Goal: Task Accomplishment & Management: Manage account settings

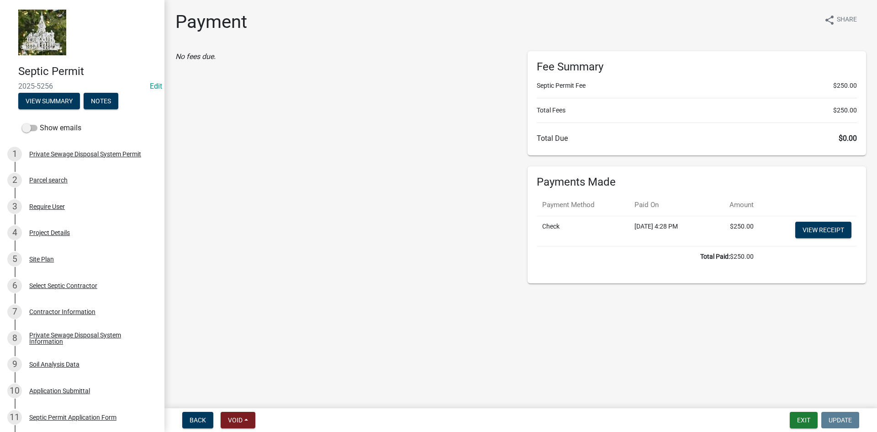
scroll to position [183, 0]
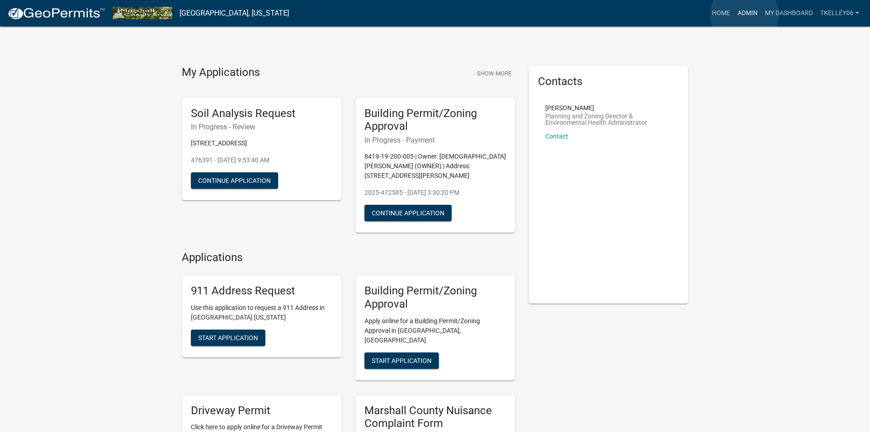
click at [744, 15] on link "Admin" at bounding box center [747, 13] width 27 height 17
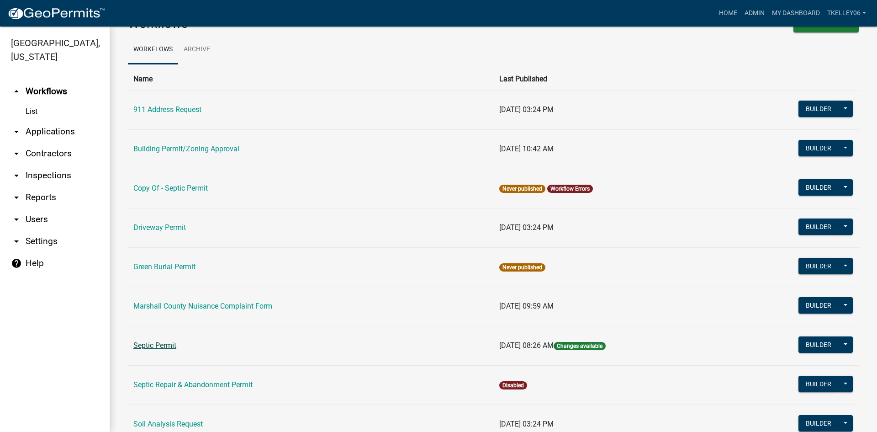
scroll to position [91, 0]
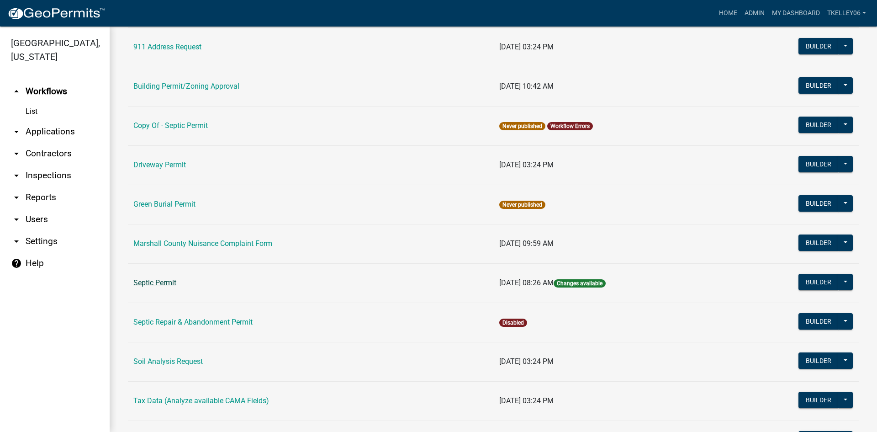
click at [169, 282] on link "Septic Permit" at bounding box center [154, 282] width 43 height 9
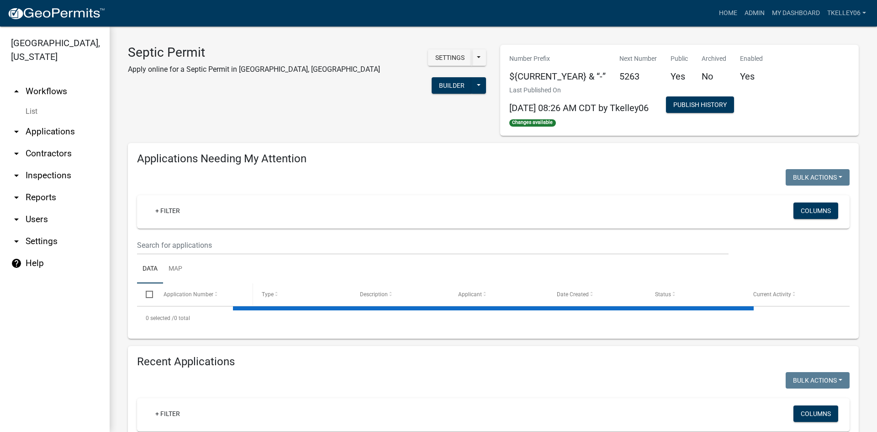
select select "3: 100"
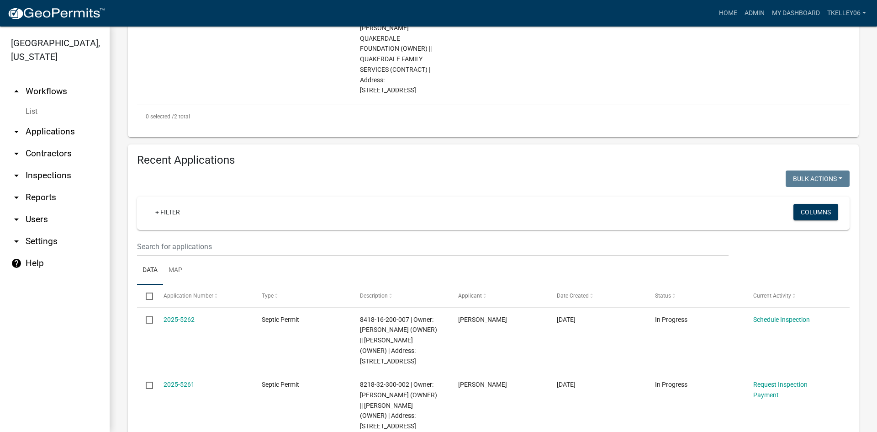
scroll to position [457, 0]
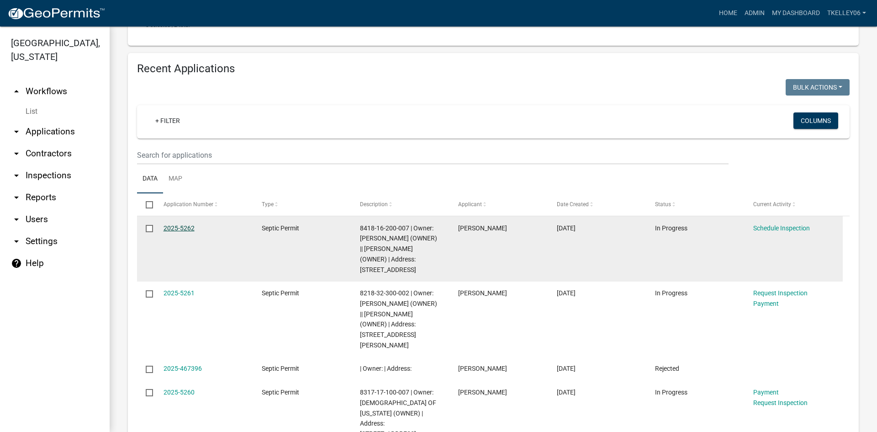
click at [170, 224] on link "2025-5262" at bounding box center [179, 227] width 31 height 7
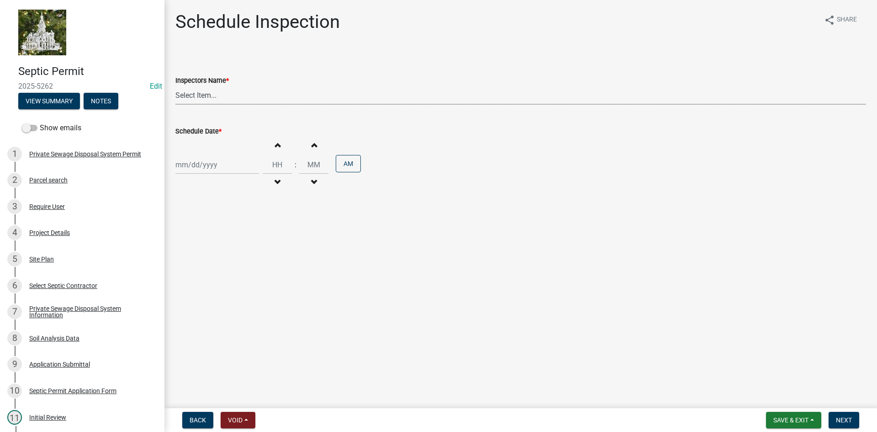
click at [226, 95] on select "Select Item... Tkelley06 (Tyler Kelley)" at bounding box center [520, 95] width 691 height 19
select select "0d4ec0b9-6d1c-4d1a-a1da-cf7d17175c99"
click at [175, 86] on select "Select Item... Tkelley06 (Tyler Kelley)" at bounding box center [520, 95] width 691 height 19
click at [204, 164] on div at bounding box center [217, 164] width 84 height 19
select select "9"
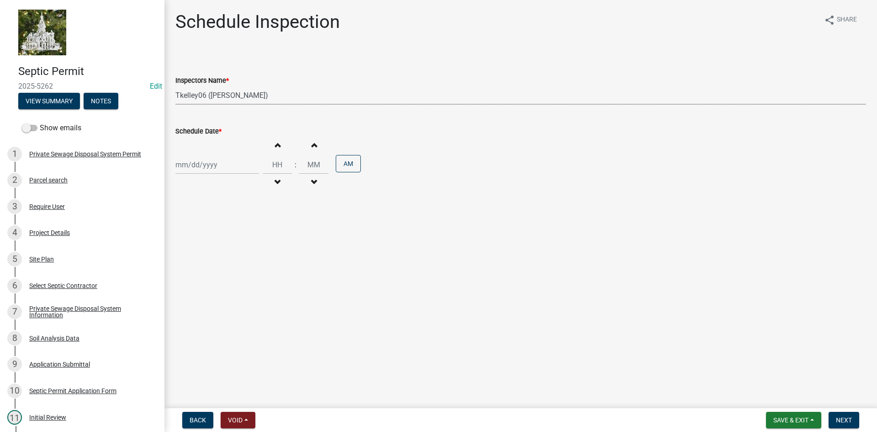
select select "2025"
click at [184, 183] on span "Previous month" at bounding box center [184, 183] width 7 height 7
select select "8"
click at [216, 271] on div "27" at bounding box center [213, 271] width 15 height 15
type input "[DATE]"
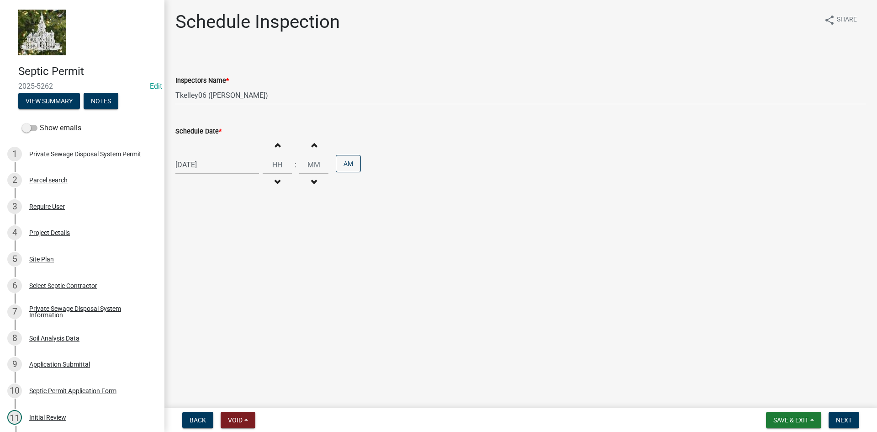
click at [274, 150] on button "Increment hours" at bounding box center [277, 145] width 19 height 16
type input "01"
type input "00"
click at [274, 150] on button "Increment hours" at bounding box center [277, 145] width 19 height 16
type input "02"
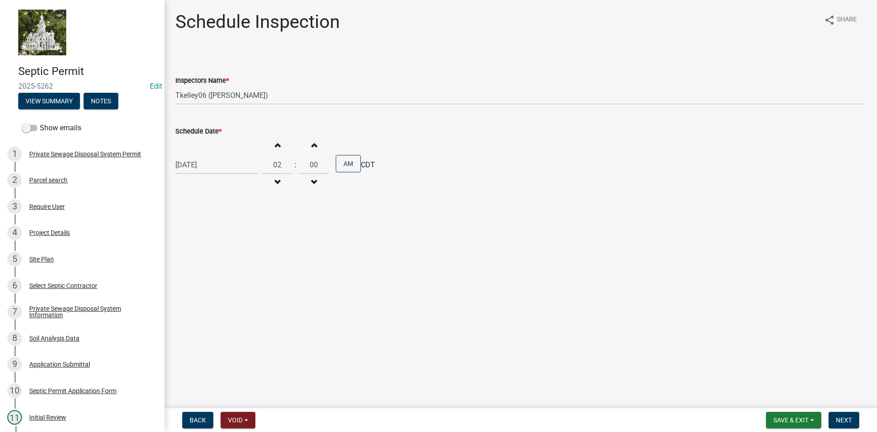
click at [290, 209] on div "Schedule Inspection share Share Inspectors Name * Select Item... Tkelley06 (Tyl…" at bounding box center [521, 110] width 704 height 198
click at [220, 164] on div "[DATE]" at bounding box center [217, 164] width 84 height 19
select select "8"
select select "2025"
click at [216, 271] on div "27" at bounding box center [213, 271] width 15 height 15
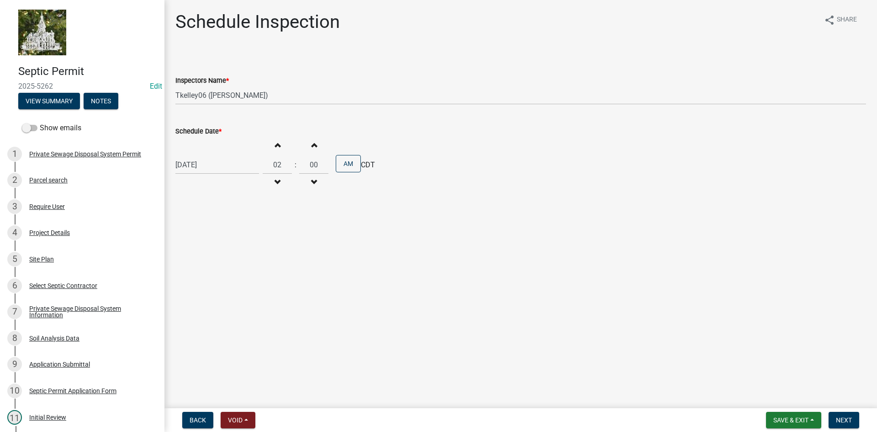
click at [358, 248] on main "Schedule Inspection share Share Inspectors Name * Select Item... Tkelley06 (Tyl…" at bounding box center [520, 202] width 713 height 404
click at [279, 185] on button "Decrement hours" at bounding box center [277, 182] width 19 height 16
type input "01"
click at [345, 164] on button "AM" at bounding box center [348, 163] width 25 height 17
click at [850, 420] on span "Next" at bounding box center [844, 419] width 16 height 7
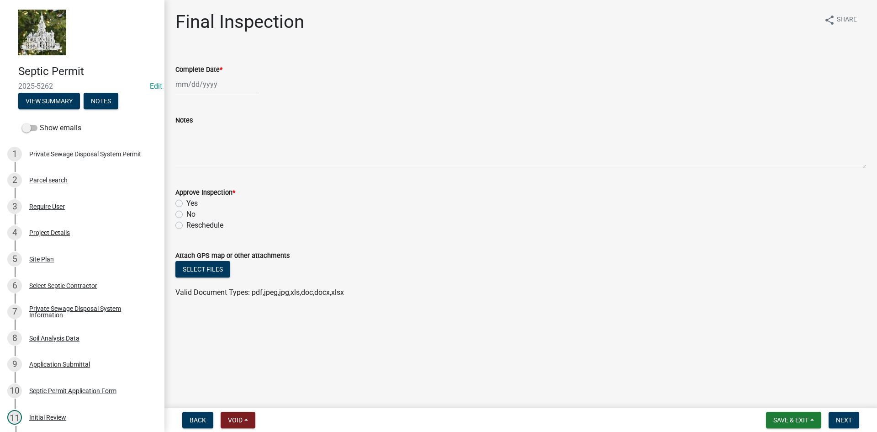
click at [209, 91] on div at bounding box center [217, 84] width 84 height 19
select select "9"
select select "2025"
click at [185, 109] on button "Previous month" at bounding box center [184, 103] width 11 height 15
select select "8"
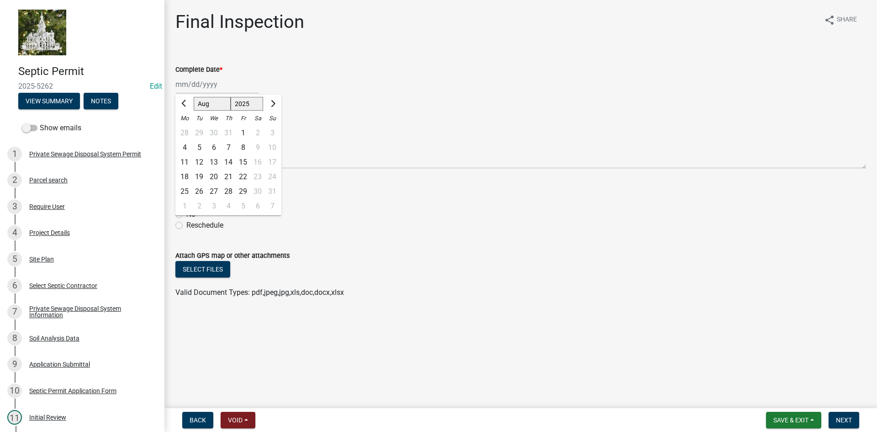
click at [217, 190] on div "27" at bounding box center [213, 191] width 15 height 15
type input "[DATE]"
click at [186, 201] on label "Yes" at bounding box center [191, 203] width 11 height 11
click at [186, 201] on input "Yes" at bounding box center [189, 201] width 6 height 6
radio input "true"
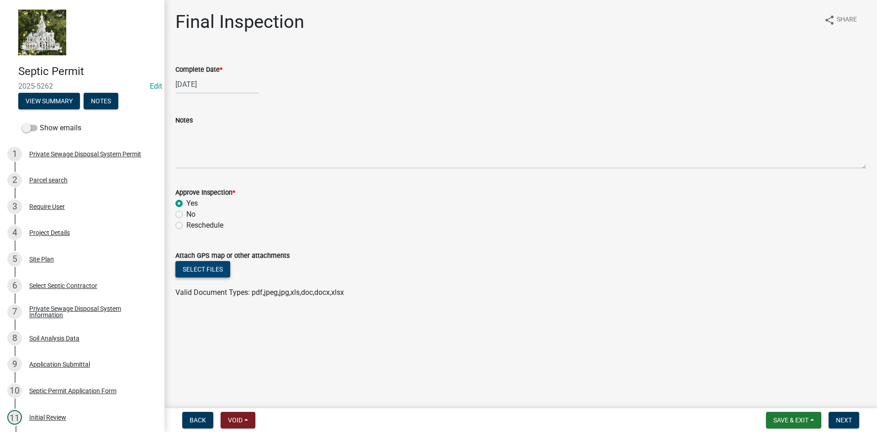
click at [202, 271] on button "Select files" at bounding box center [202, 269] width 55 height 16
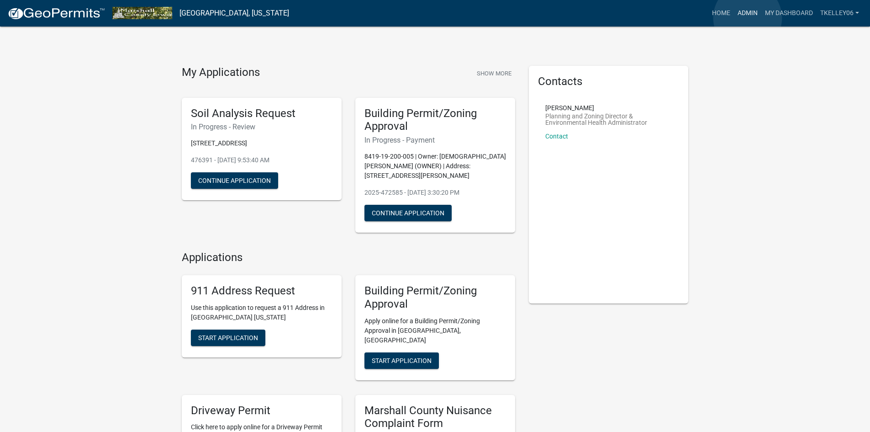
click at [748, 18] on link "Admin" at bounding box center [747, 13] width 27 height 17
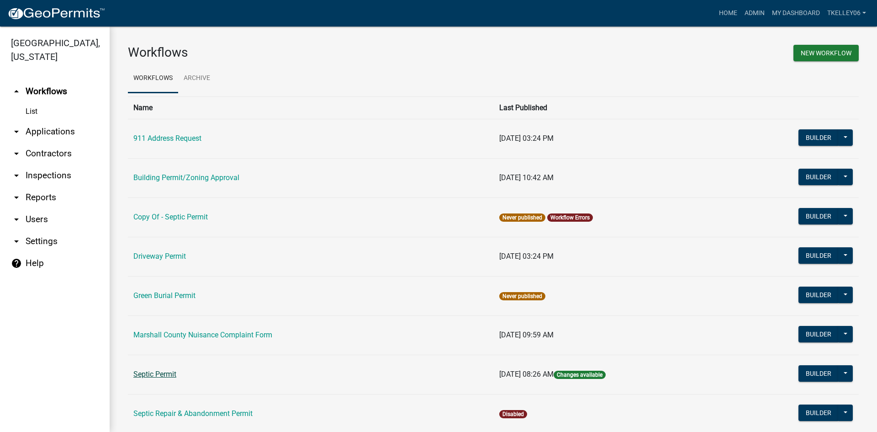
click at [167, 377] on link "Septic Permit" at bounding box center [154, 374] width 43 height 9
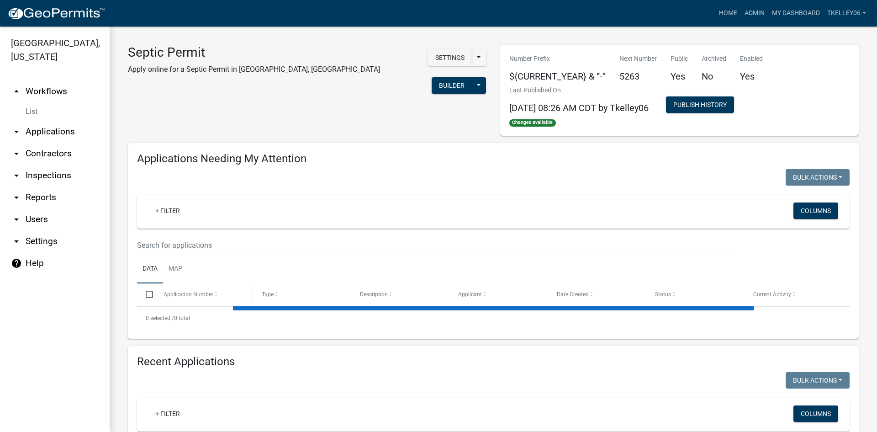
select select "3: 100"
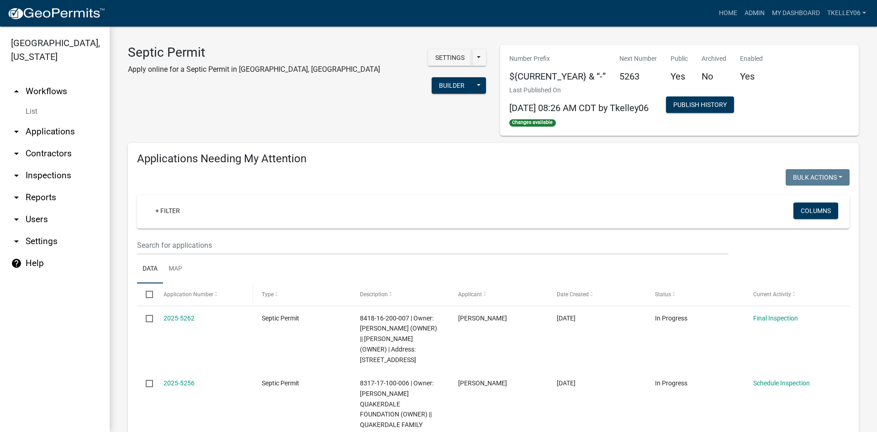
scroll to position [183, 0]
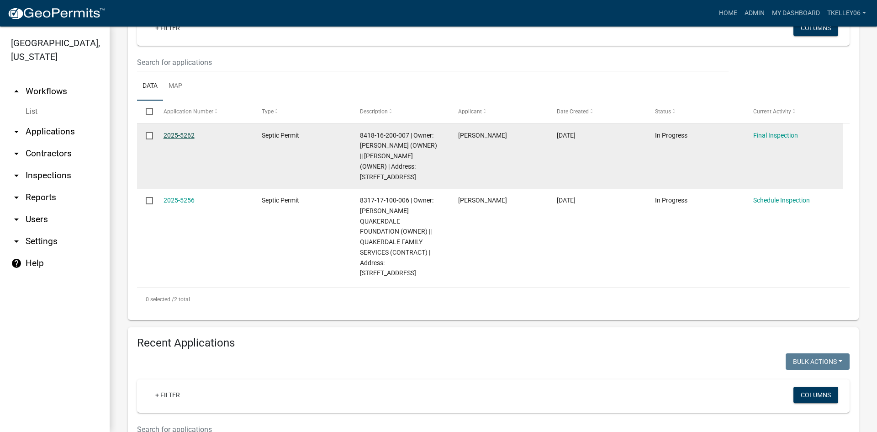
click at [187, 137] on link "2025-5262" at bounding box center [179, 135] width 31 height 7
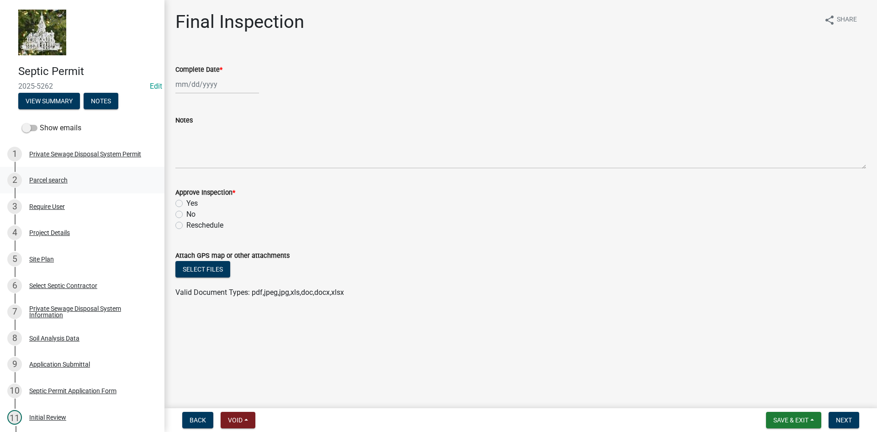
click at [41, 179] on div "Parcel search" at bounding box center [48, 180] width 38 height 6
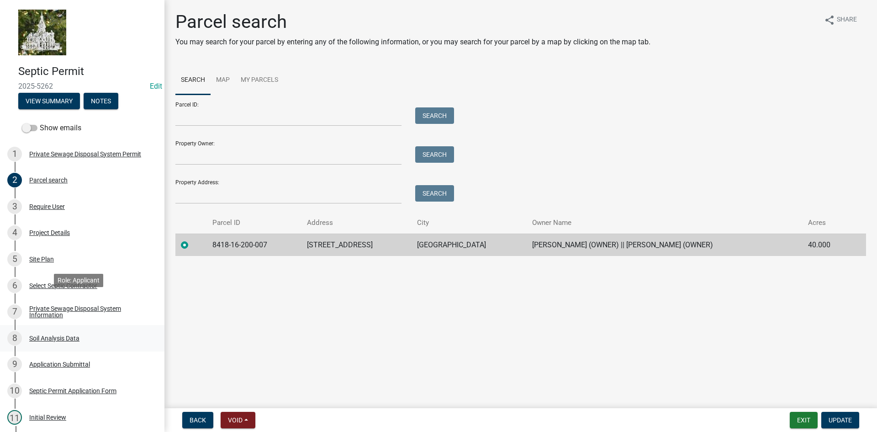
scroll to position [46, 0]
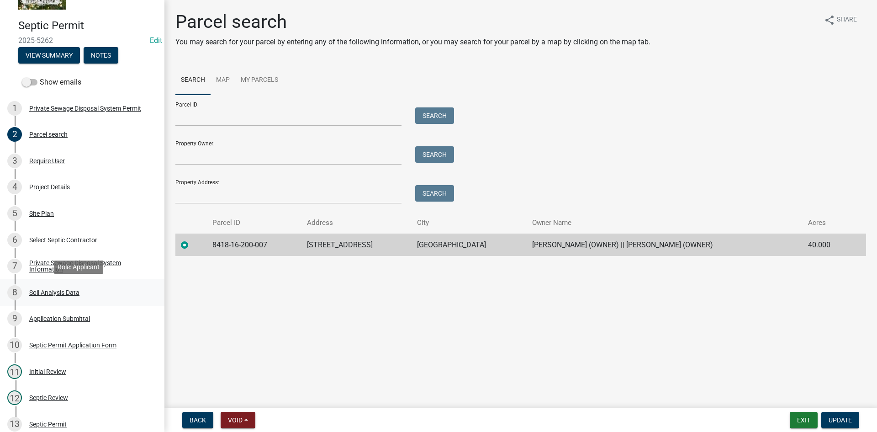
click at [63, 291] on div "Soil Analysis Data" at bounding box center [54, 292] width 50 height 6
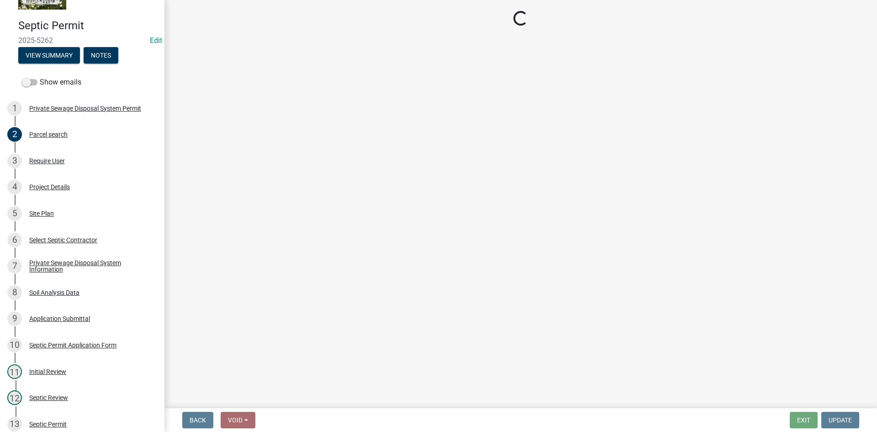
select select "6d678d72-23c3-45e2-af54-ed4b188d7378"
select select "9b046bec-0e7f-4271-9a53-56a7345c421d"
select select "b56fbb1c-71e3-4093-a4f3-20b351ae0f90"
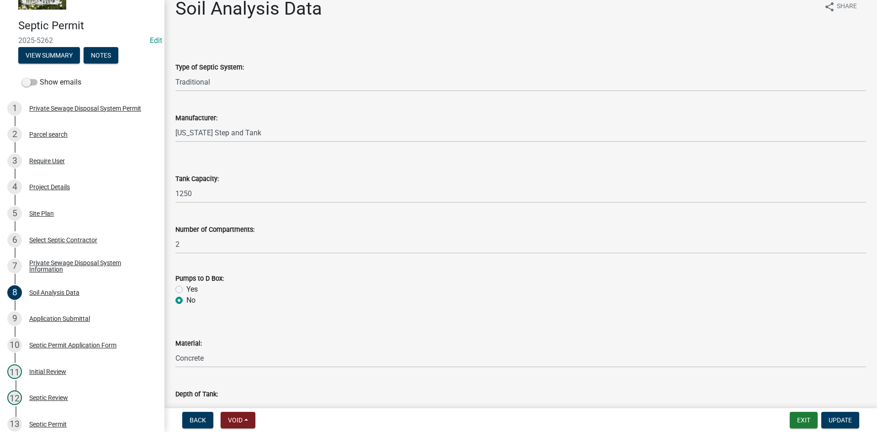
scroll to position [0, 0]
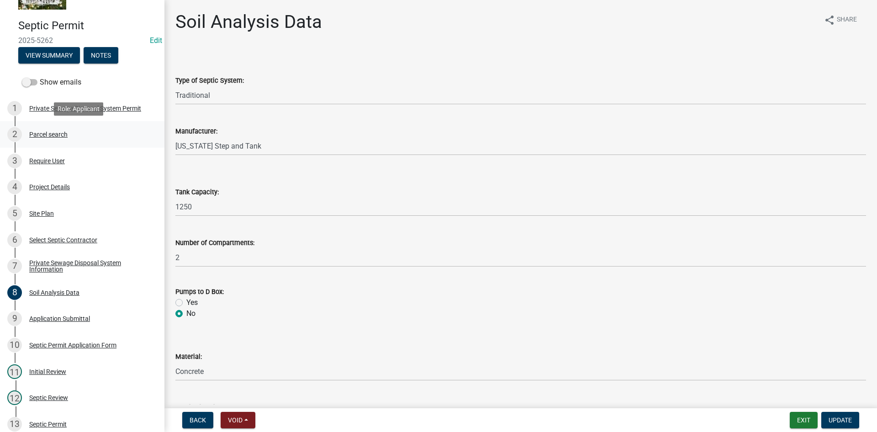
click at [48, 133] on div "Parcel search" at bounding box center [48, 134] width 38 height 6
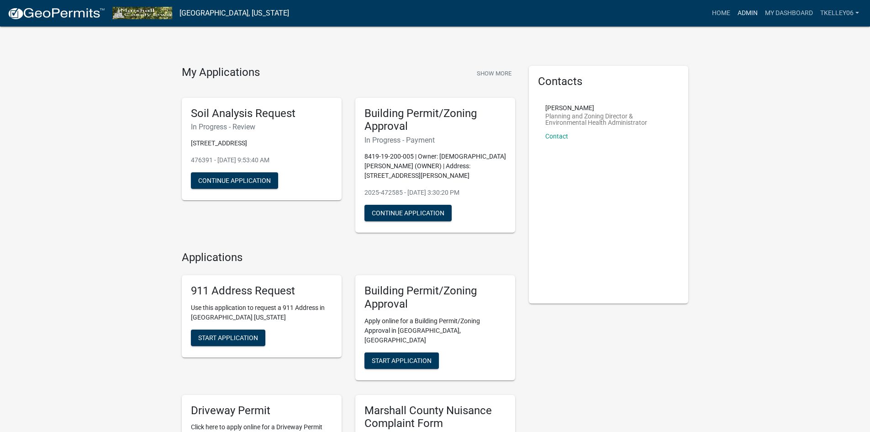
click at [748, 11] on link "Admin" at bounding box center [747, 13] width 27 height 17
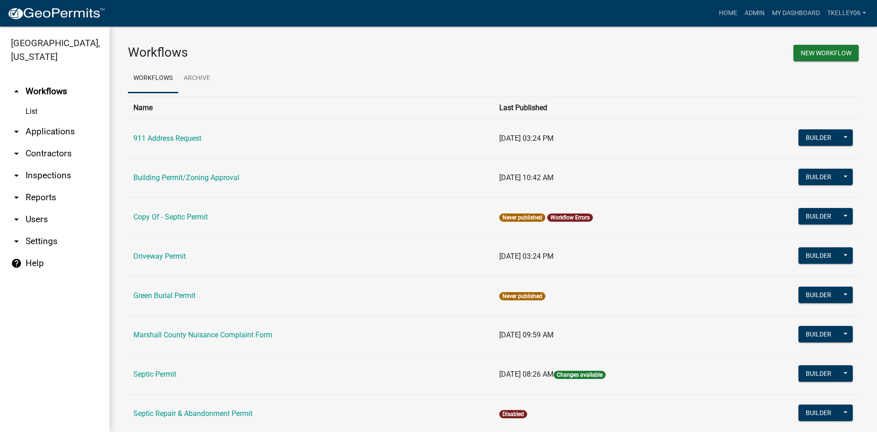
click at [53, 121] on link "arrow_drop_down Applications" at bounding box center [55, 132] width 110 height 22
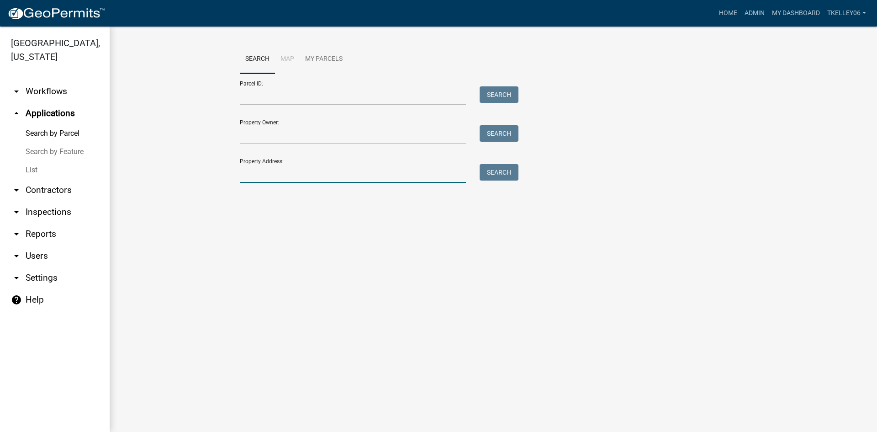
click at [256, 178] on input "Property Address:" at bounding box center [353, 173] width 226 height 19
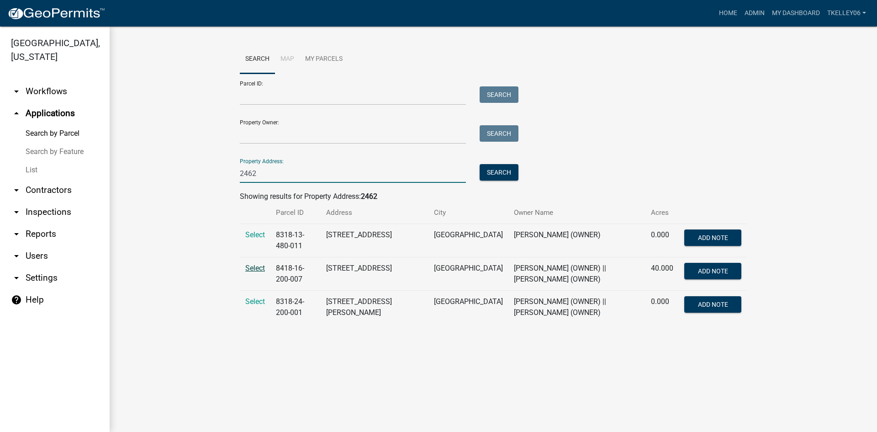
type input "2462"
click at [254, 269] on span "Select" at bounding box center [255, 268] width 20 height 9
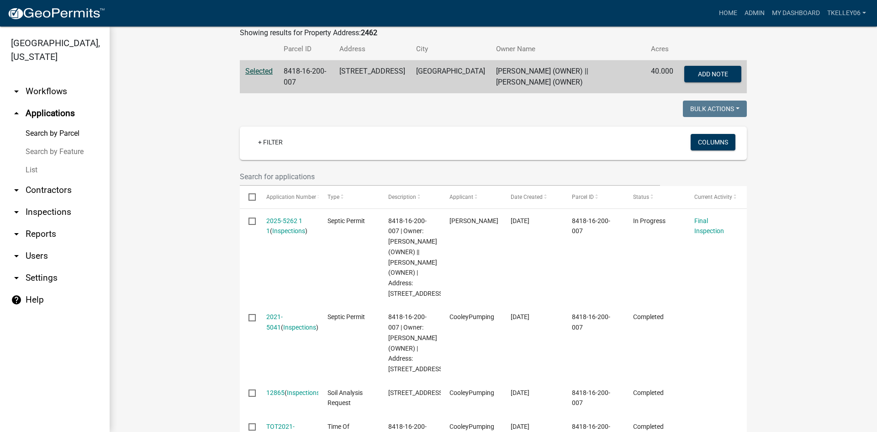
scroll to position [183, 0]
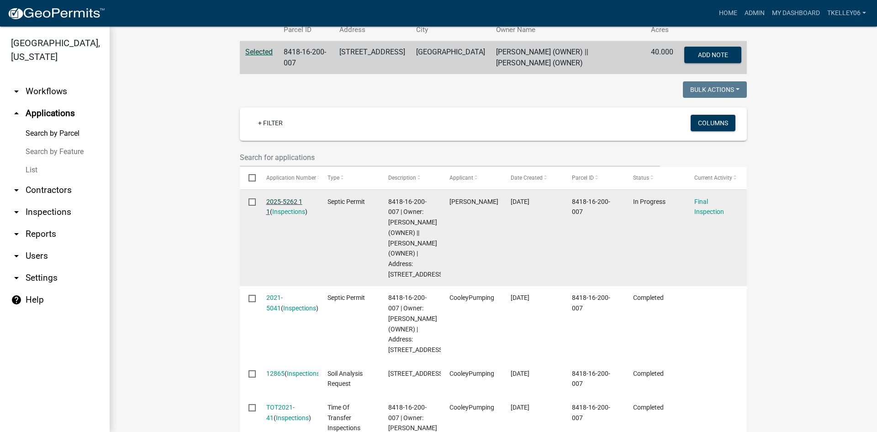
click at [288, 202] on link "2025-5262 1 1" at bounding box center [284, 207] width 36 height 18
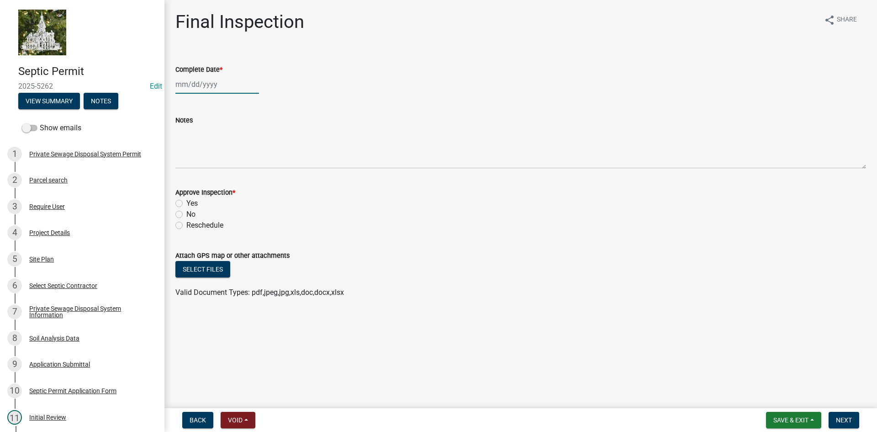
click at [190, 84] on div at bounding box center [217, 84] width 84 height 19
select select "9"
select select "2025"
click at [182, 99] on button "Previous month" at bounding box center [184, 103] width 11 height 15
select select "8"
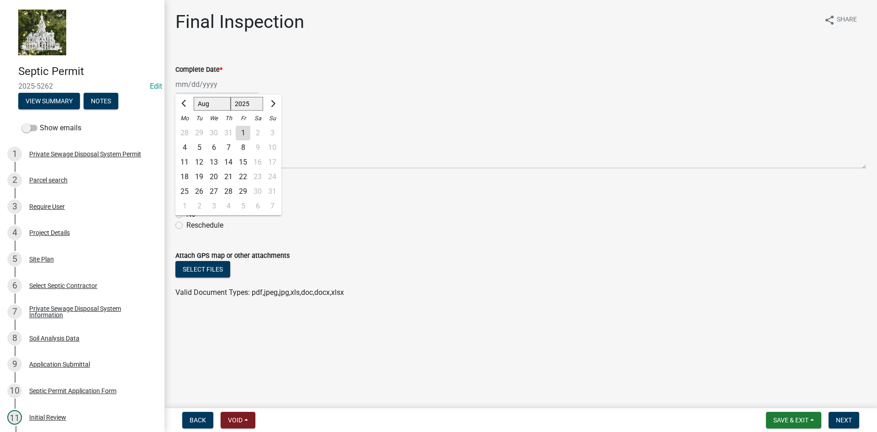
click at [214, 191] on div "27" at bounding box center [213, 191] width 15 height 15
type input "[DATE]"
click at [186, 202] on label "Yes" at bounding box center [191, 203] width 11 height 11
click at [186, 202] on input "Yes" at bounding box center [189, 201] width 6 height 6
radio input "true"
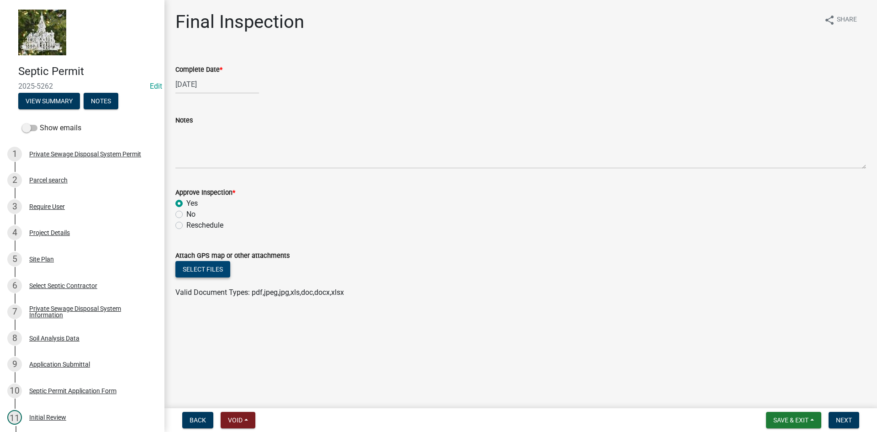
click at [197, 267] on button "Select files" at bounding box center [202, 269] width 55 height 16
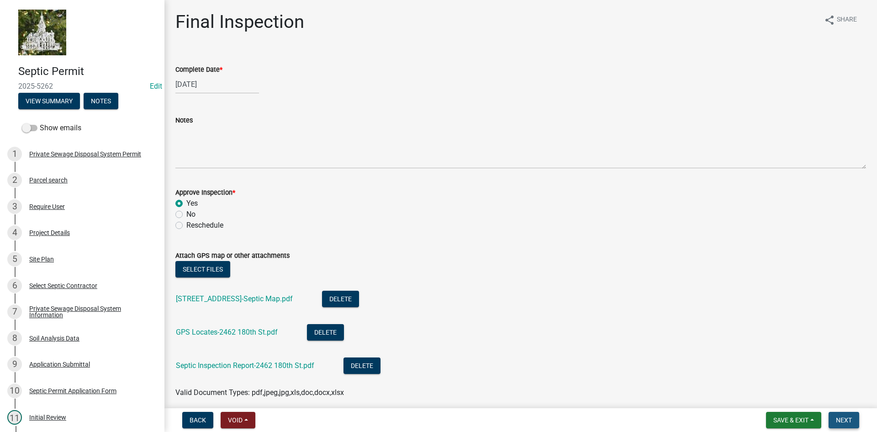
click at [841, 420] on span "Next" at bounding box center [844, 419] width 16 height 7
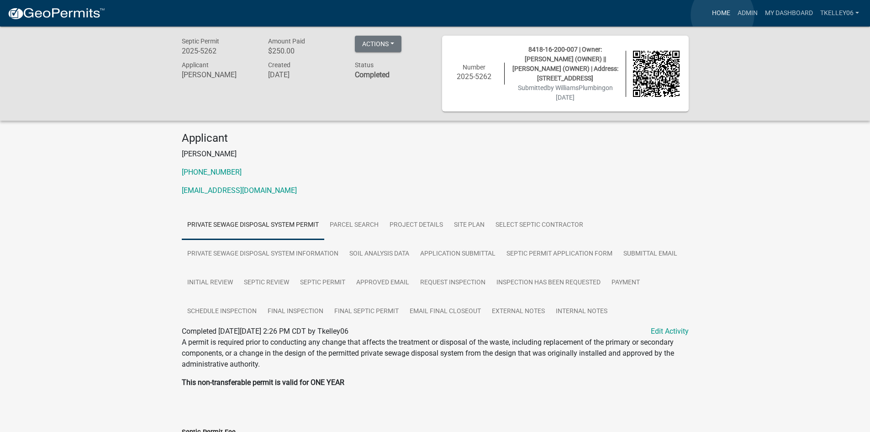
click at [723, 15] on link "Home" at bounding box center [721, 13] width 26 height 17
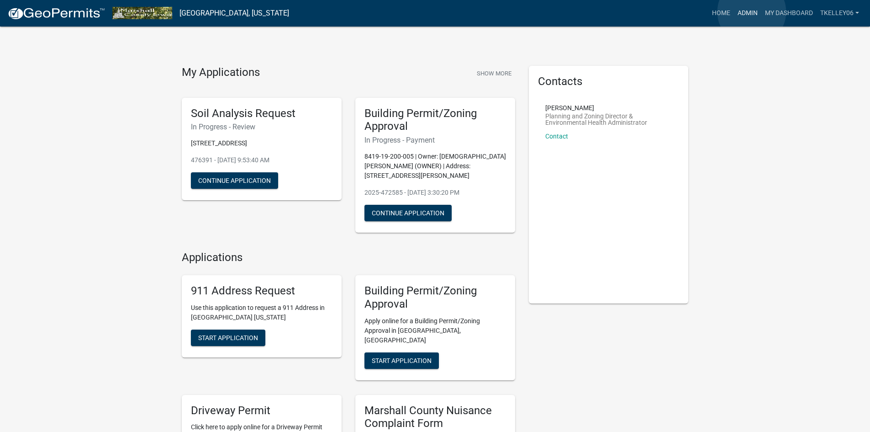
click at [752, 12] on link "Admin" at bounding box center [747, 13] width 27 height 17
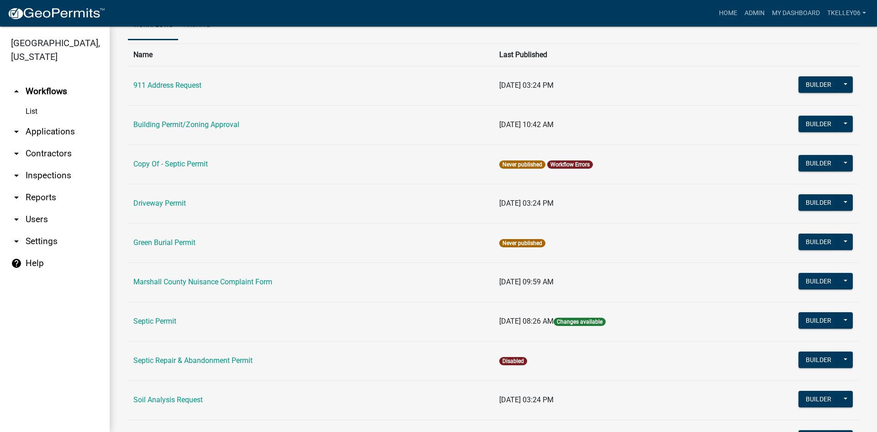
scroll to position [91, 0]
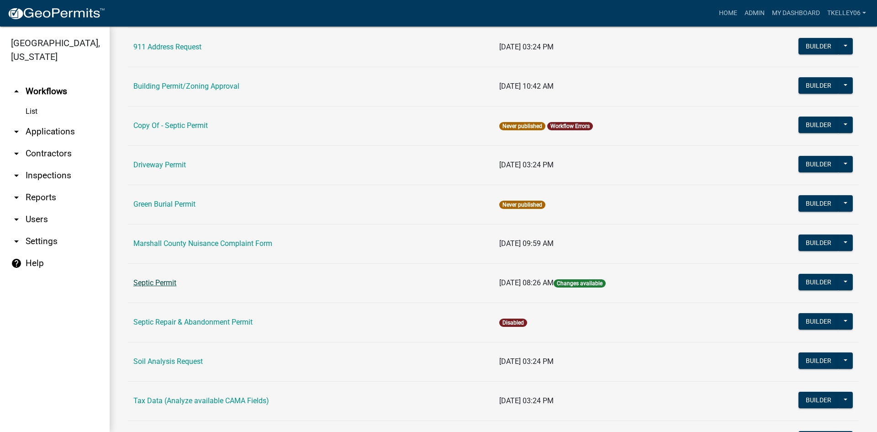
click at [145, 280] on link "Septic Permit" at bounding box center [154, 282] width 43 height 9
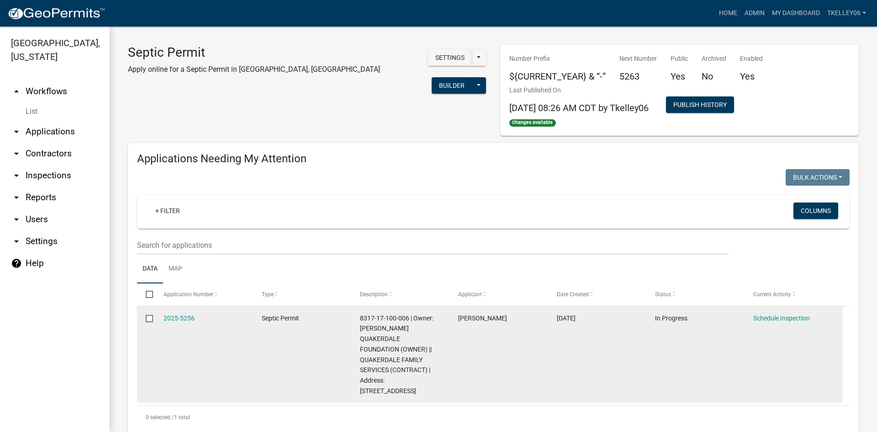
select select "3: 100"
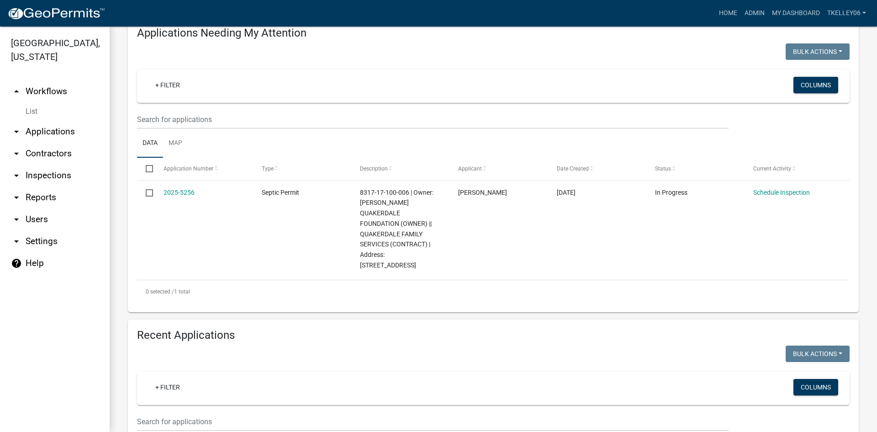
scroll to position [183, 0]
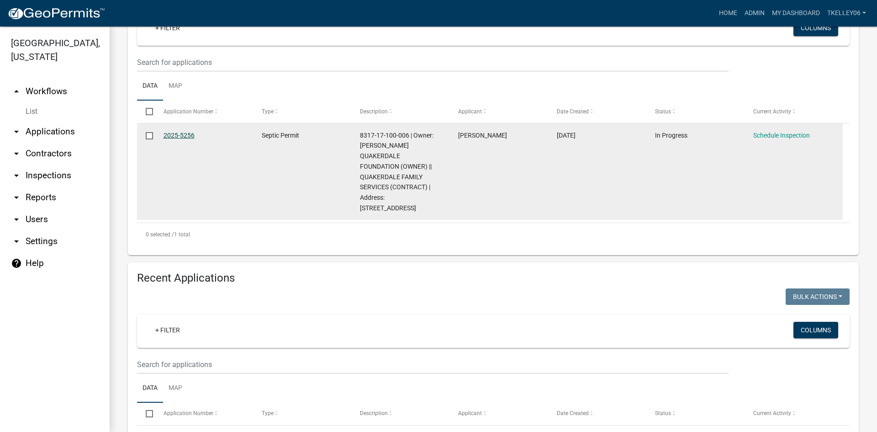
click at [179, 134] on link "2025-5256" at bounding box center [179, 135] width 31 height 7
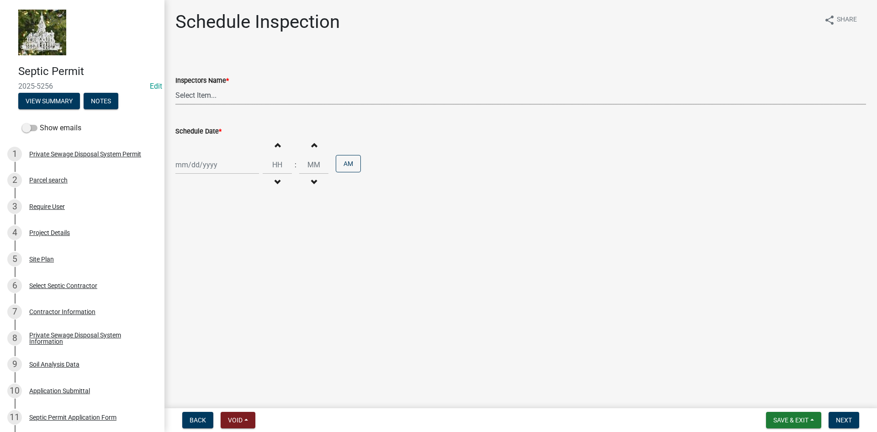
click at [192, 99] on select "Select Item... Tkelley06 (Tyler Kelley)" at bounding box center [520, 95] width 691 height 19
select select "0d4ec0b9-6d1c-4d1a-a1da-cf7d17175c99"
click at [175, 86] on select "Select Item... Tkelley06 (Tyler Kelley)" at bounding box center [520, 95] width 691 height 19
click at [190, 167] on div at bounding box center [217, 164] width 84 height 19
select select "9"
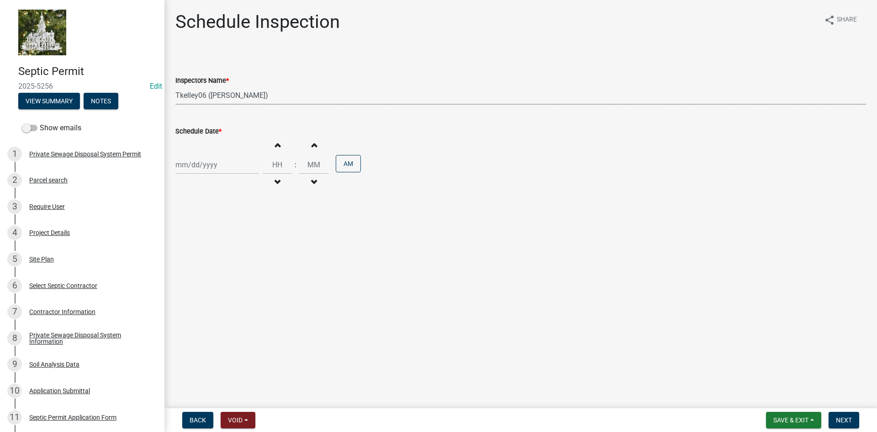
select select "2025"
click at [185, 185] on span "Previous month" at bounding box center [184, 183] width 7 height 7
select select "8"
click at [216, 270] on div "27" at bounding box center [213, 271] width 15 height 15
type input "[DATE]"
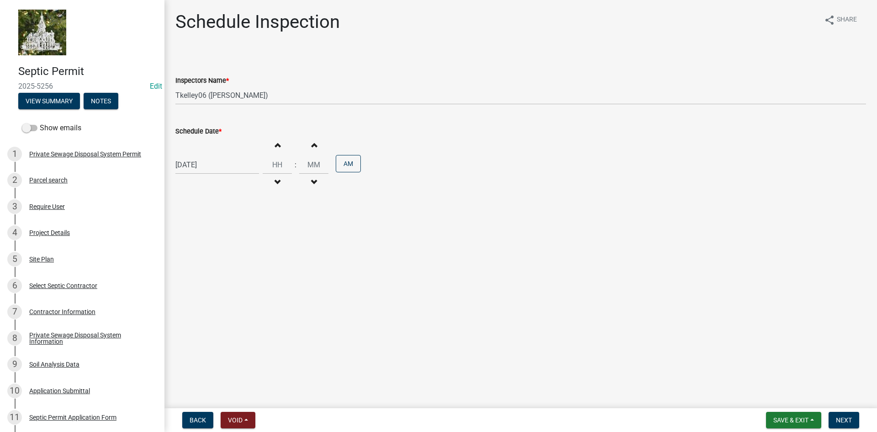
click at [275, 144] on span "button" at bounding box center [277, 144] width 5 height 7
type input "01"
type input "00"
click at [185, 166] on div "[DATE]" at bounding box center [217, 164] width 84 height 19
select select "8"
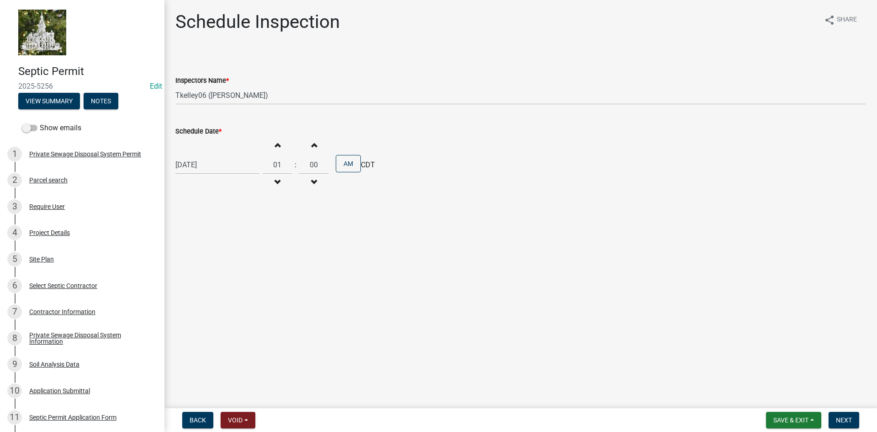
select select "2025"
click at [197, 272] on div "26" at bounding box center [199, 271] width 15 height 15
type input "08/26/2025"
click at [275, 146] on span "button" at bounding box center [277, 144] width 5 height 7
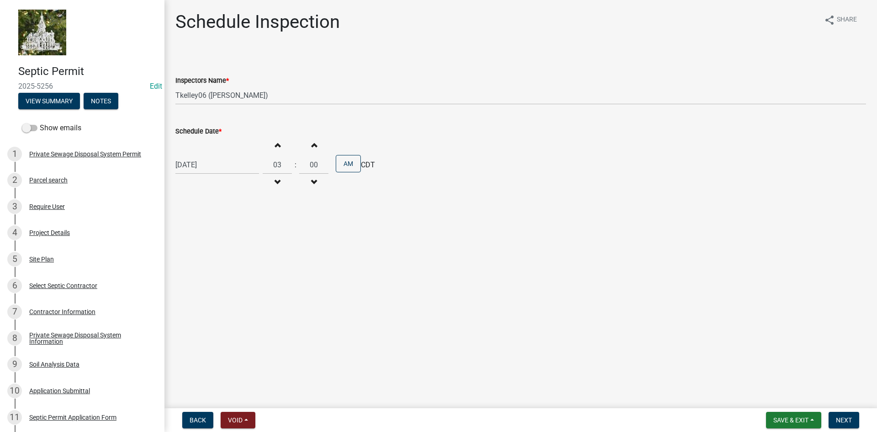
click at [275, 146] on span "button" at bounding box center [277, 144] width 5 height 7
click at [275, 179] on span "button" at bounding box center [277, 182] width 5 height 7
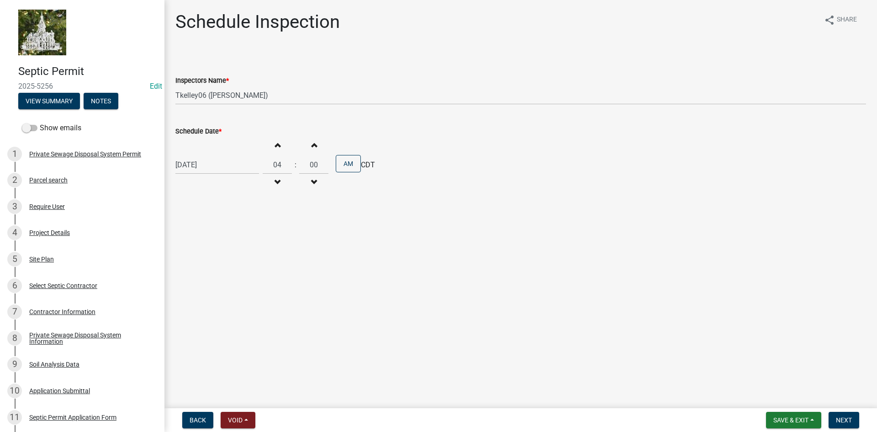
click at [275, 179] on span "button" at bounding box center [277, 182] width 5 height 7
type input "03"
click at [341, 165] on button "AM" at bounding box center [348, 163] width 25 height 17
click at [842, 419] on span "Next" at bounding box center [844, 419] width 16 height 7
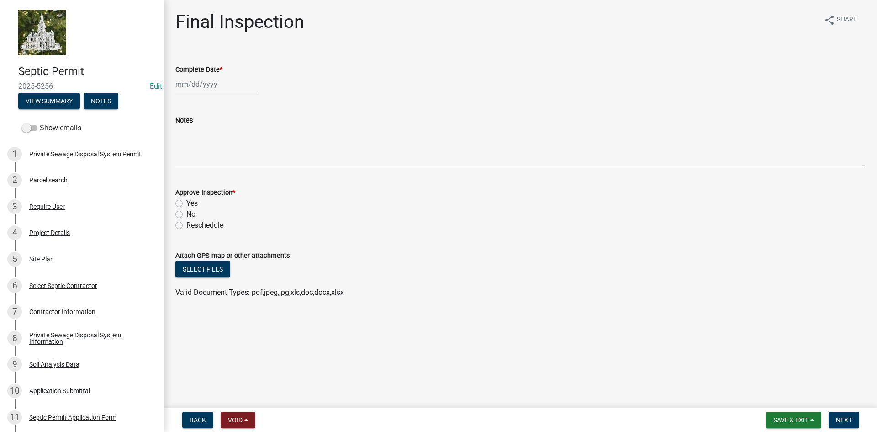
select select "9"
select select "2025"
click at [198, 89] on div "Jan Feb Mar Apr May Jun Jul Aug Sep Oct Nov Dec 1525 1526 1527 1528 1529 1530 1…" at bounding box center [217, 84] width 84 height 19
click at [188, 105] on button "Previous month" at bounding box center [184, 103] width 11 height 15
select select "8"
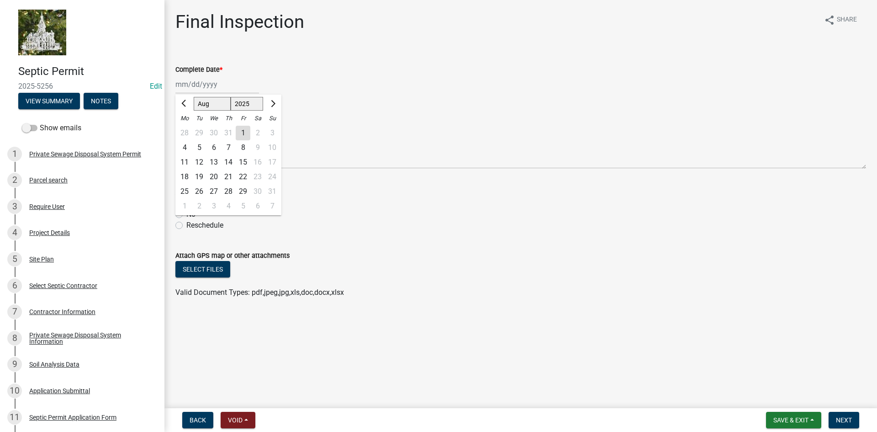
click at [202, 189] on div "26" at bounding box center [199, 191] width 15 height 15
type input "08/26/2025"
click at [186, 202] on label "Yes" at bounding box center [191, 203] width 11 height 11
click at [186, 202] on input "Yes" at bounding box center [189, 201] width 6 height 6
radio input "true"
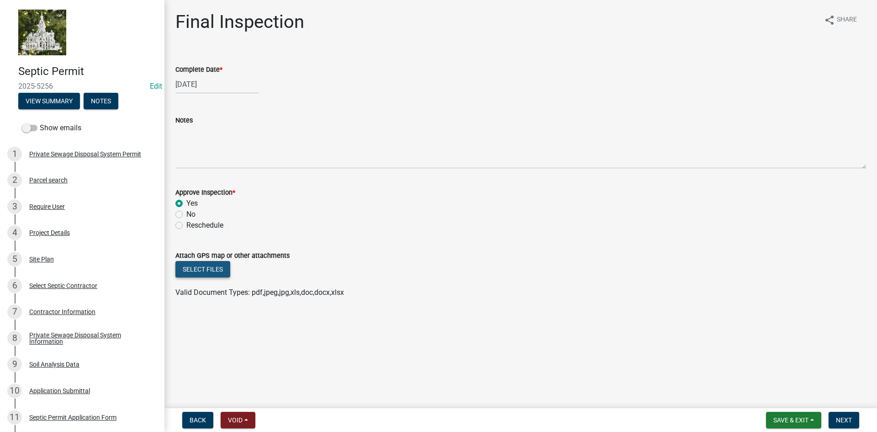
click at [205, 272] on button "Select files" at bounding box center [202, 269] width 55 height 16
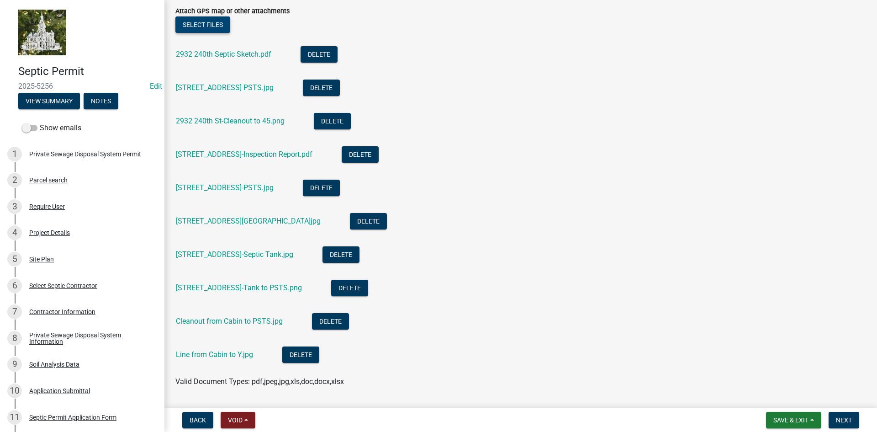
scroll to position [271, 0]
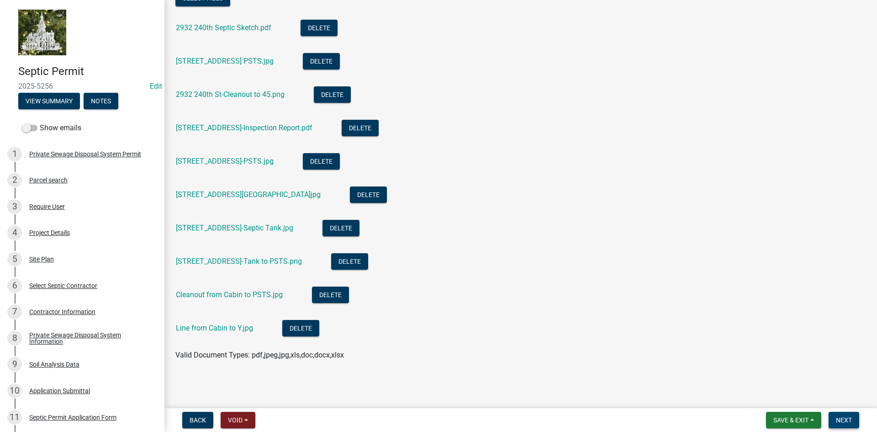
click at [833, 422] on button "Next" at bounding box center [844, 420] width 31 height 16
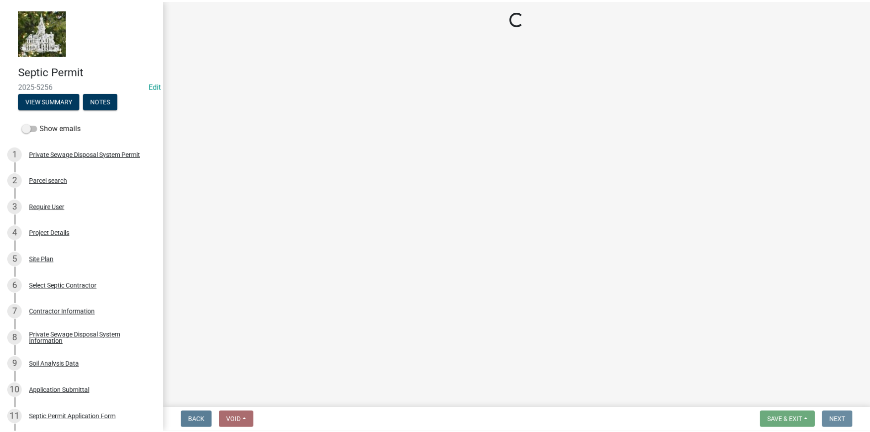
scroll to position [0, 0]
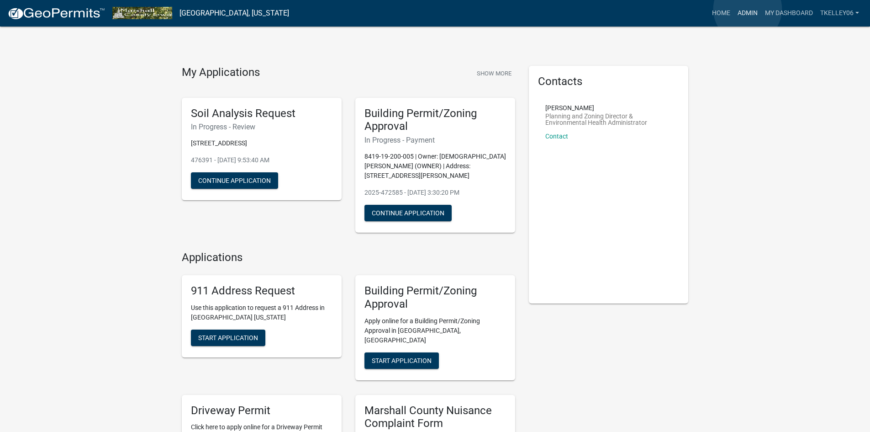
click at [748, 9] on link "Admin" at bounding box center [747, 13] width 27 height 17
click at [742, 17] on link "Admin" at bounding box center [747, 13] width 27 height 17
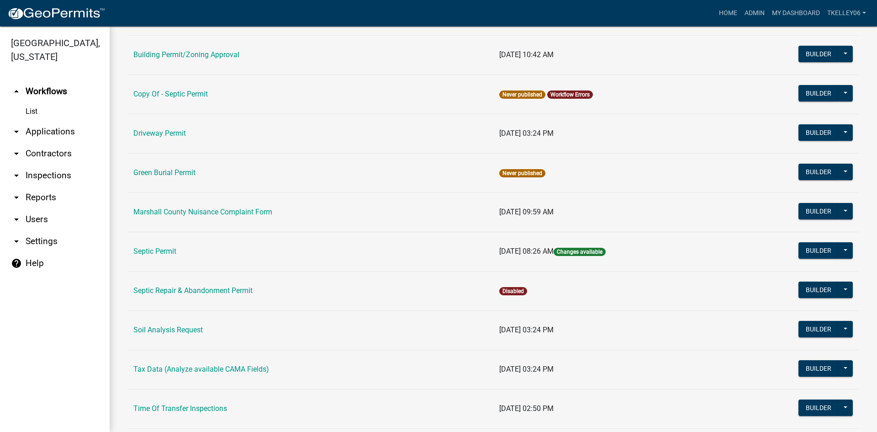
scroll to position [137, 0]
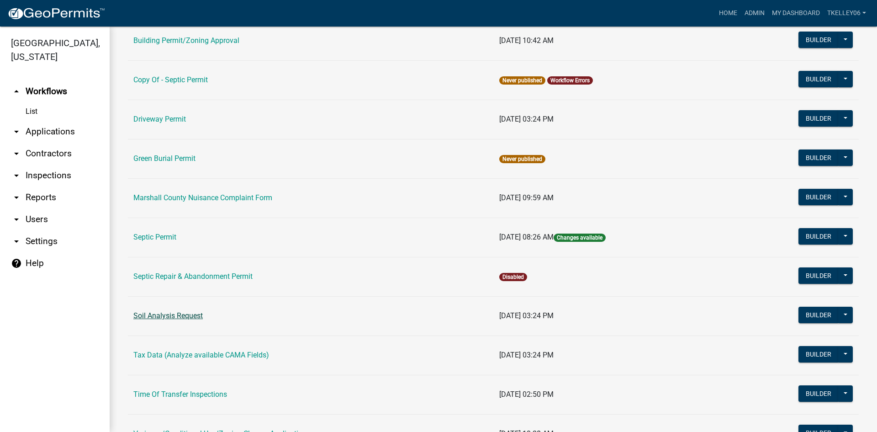
click at [187, 317] on link "Soil Analysis Request" at bounding box center [167, 315] width 69 height 9
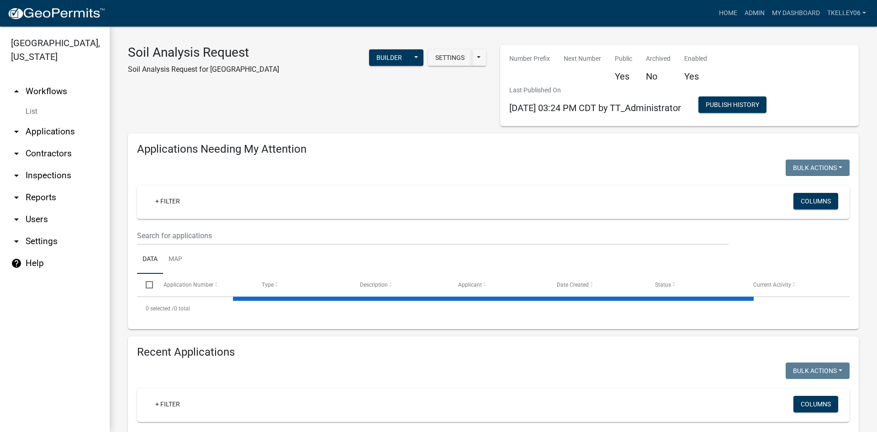
select select "3: 100"
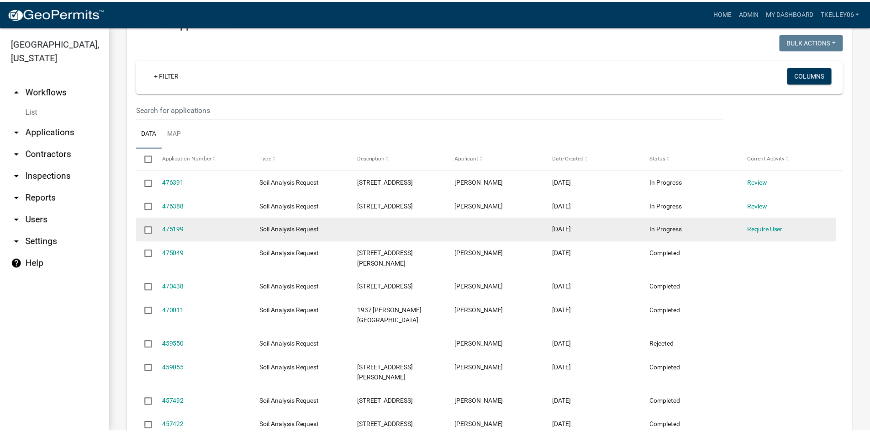
scroll to position [502, 0]
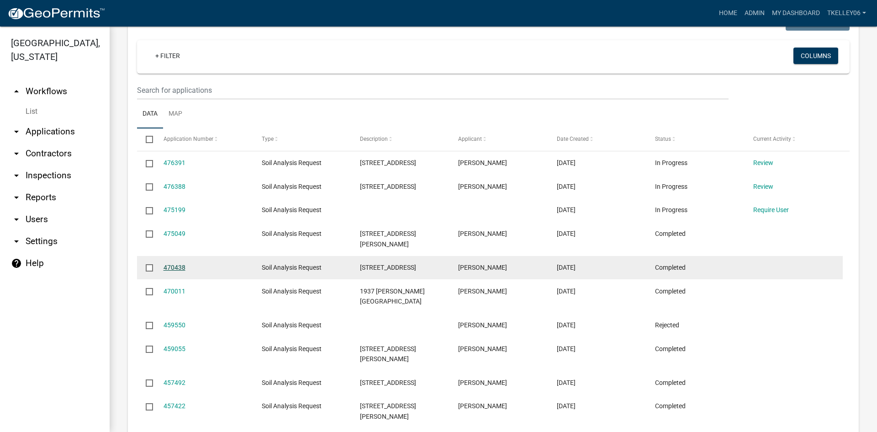
click at [170, 264] on link "470438" at bounding box center [175, 267] width 22 height 7
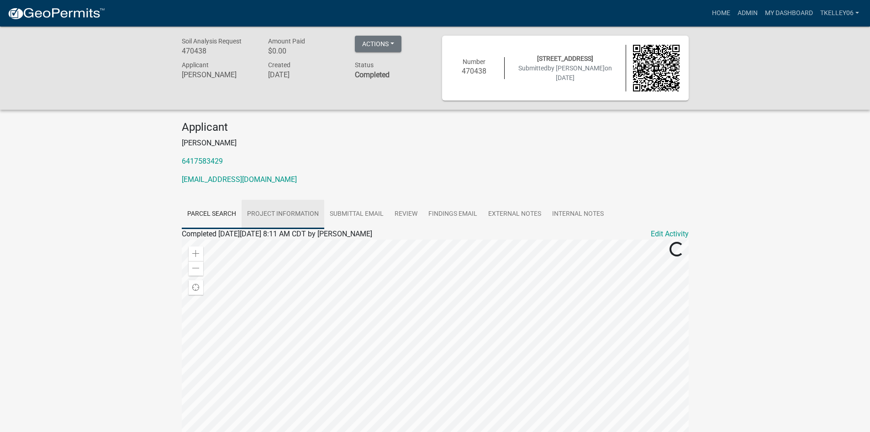
click at [283, 215] on link "Project Information" at bounding box center [283, 214] width 83 height 29
click at [436, 207] on link "Findings Email" at bounding box center [453, 214] width 60 height 29
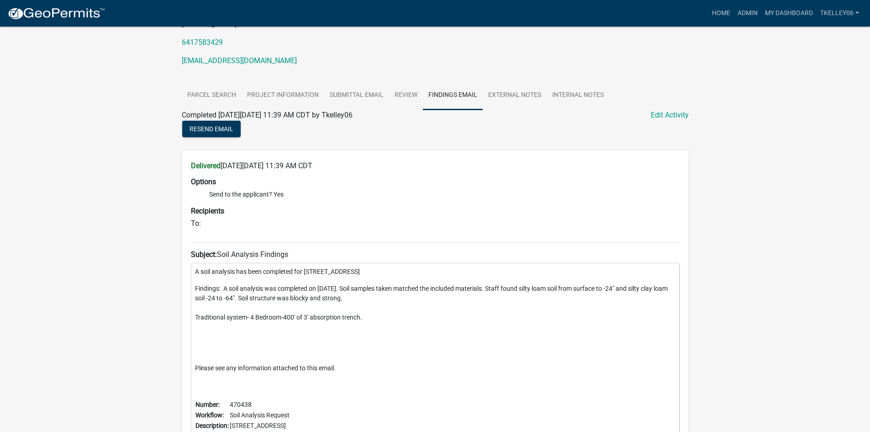
scroll to position [73, 0]
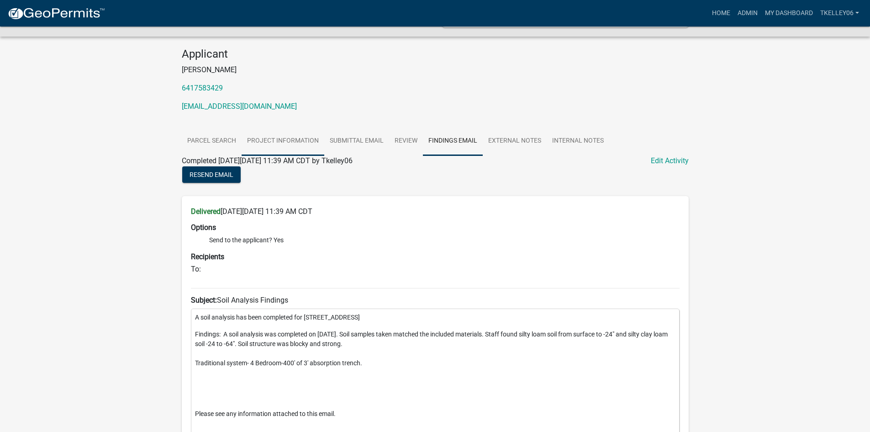
click at [287, 139] on link "Project Information" at bounding box center [283, 141] width 83 height 29
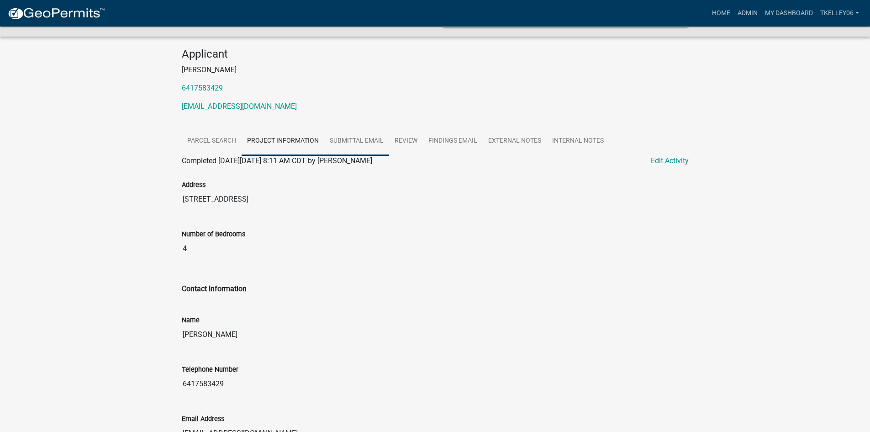
click at [353, 143] on link "Submittal Email" at bounding box center [356, 141] width 65 height 29
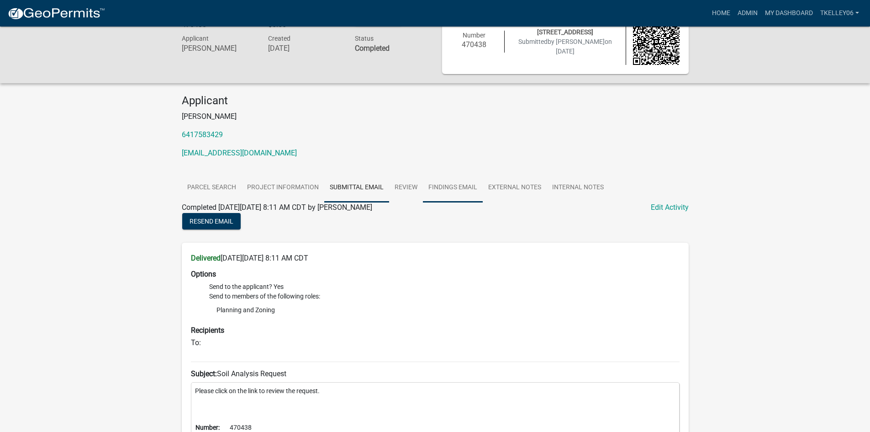
click at [440, 184] on link "Findings Email" at bounding box center [453, 187] width 60 height 29
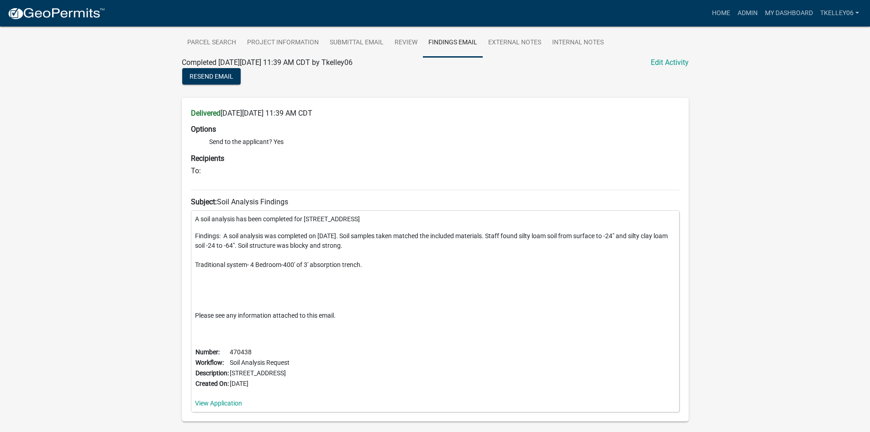
scroll to position [73, 0]
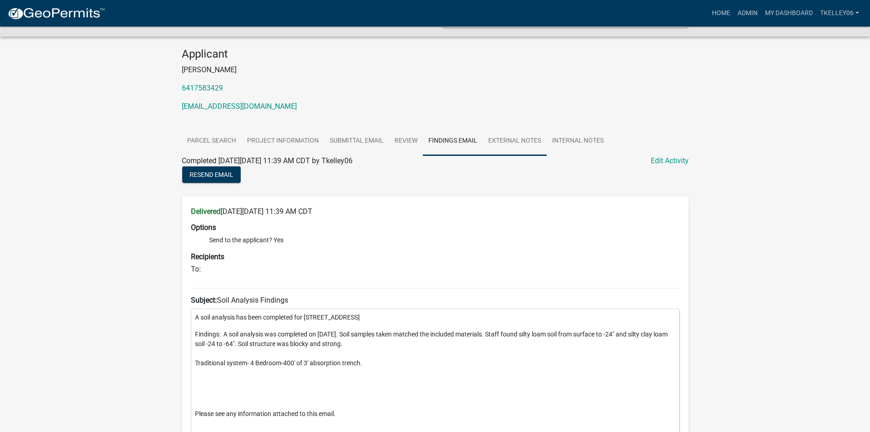
click at [508, 142] on link "External Notes" at bounding box center [515, 141] width 64 height 29
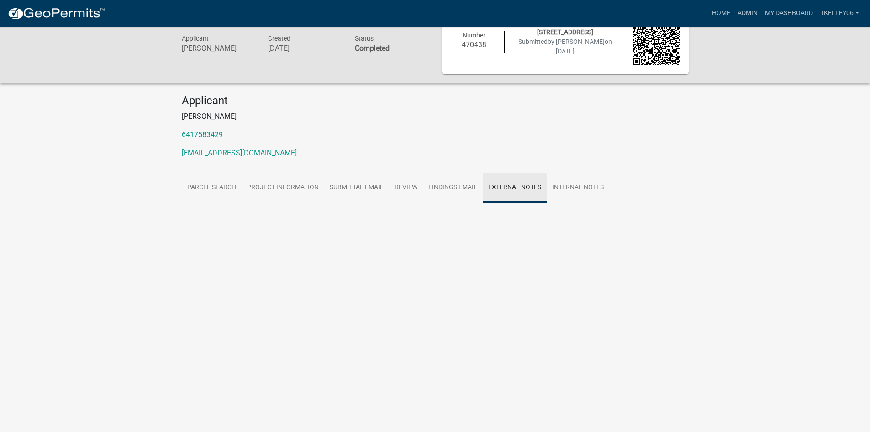
scroll to position [26, 0]
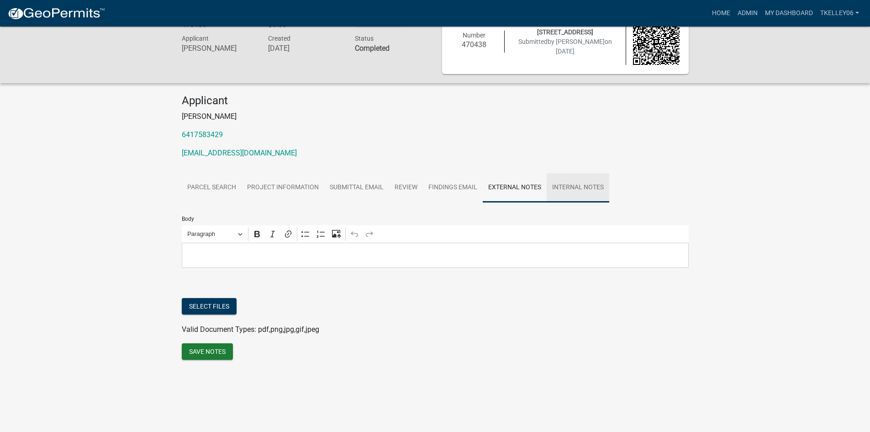
click at [571, 185] on link "Internal Notes" at bounding box center [578, 187] width 63 height 29
click at [225, 186] on link "Parcel search" at bounding box center [212, 187] width 60 height 29
